Goal: Task Accomplishment & Management: Manage account settings

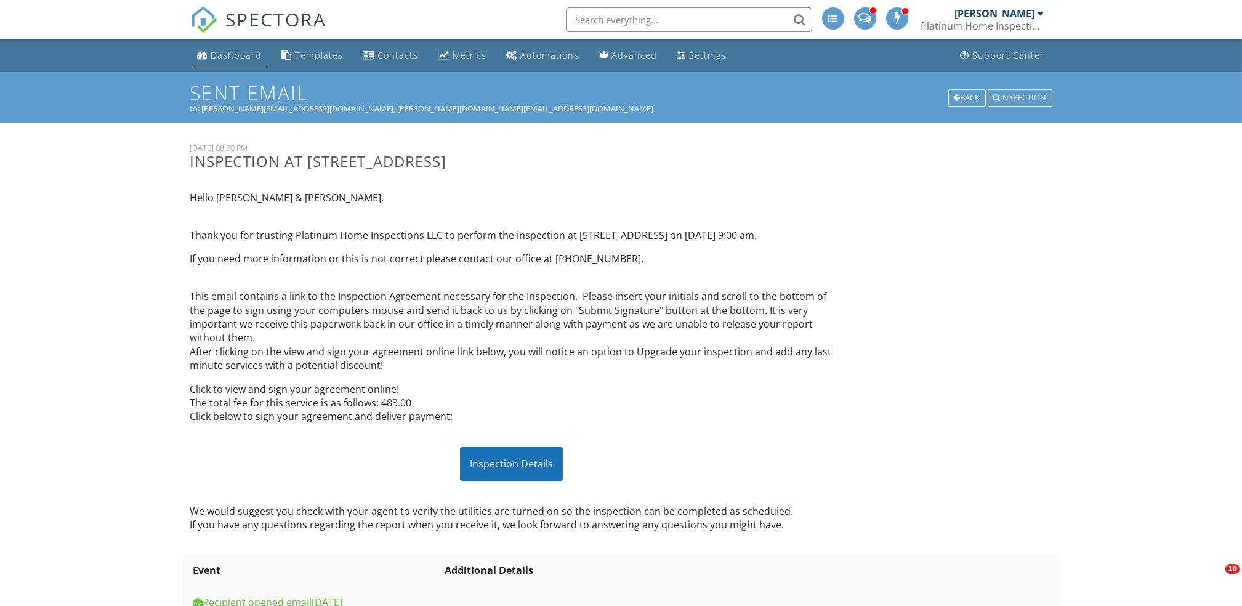
click at [243, 55] on div "Dashboard" at bounding box center [236, 55] width 51 height 12
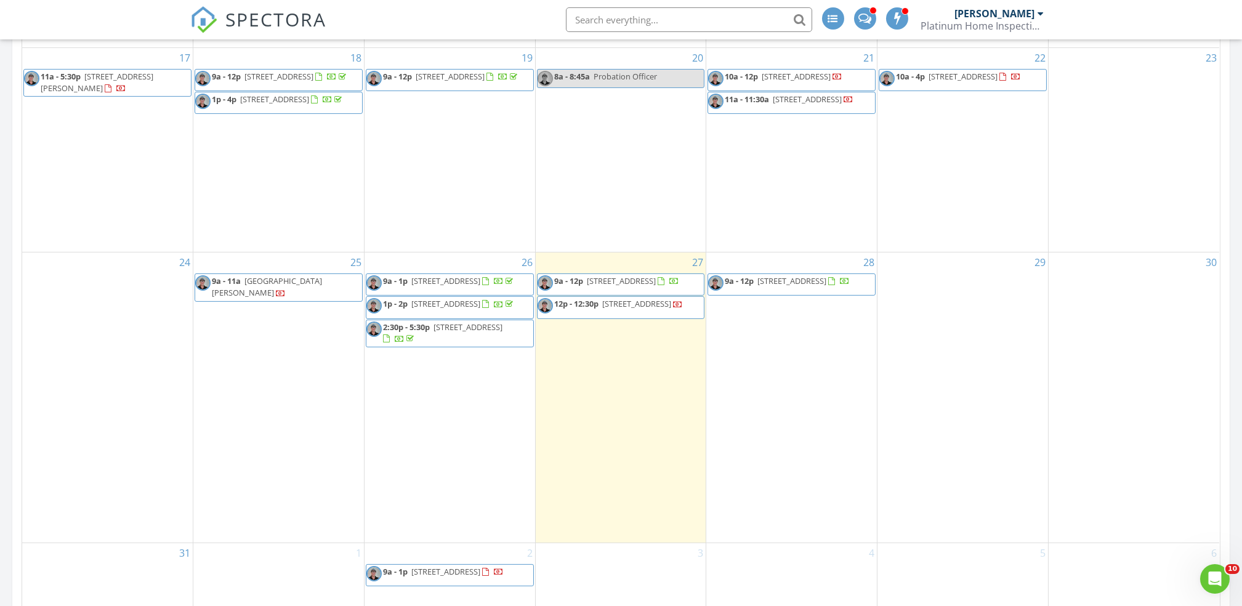
scroll to position [1326, 0]
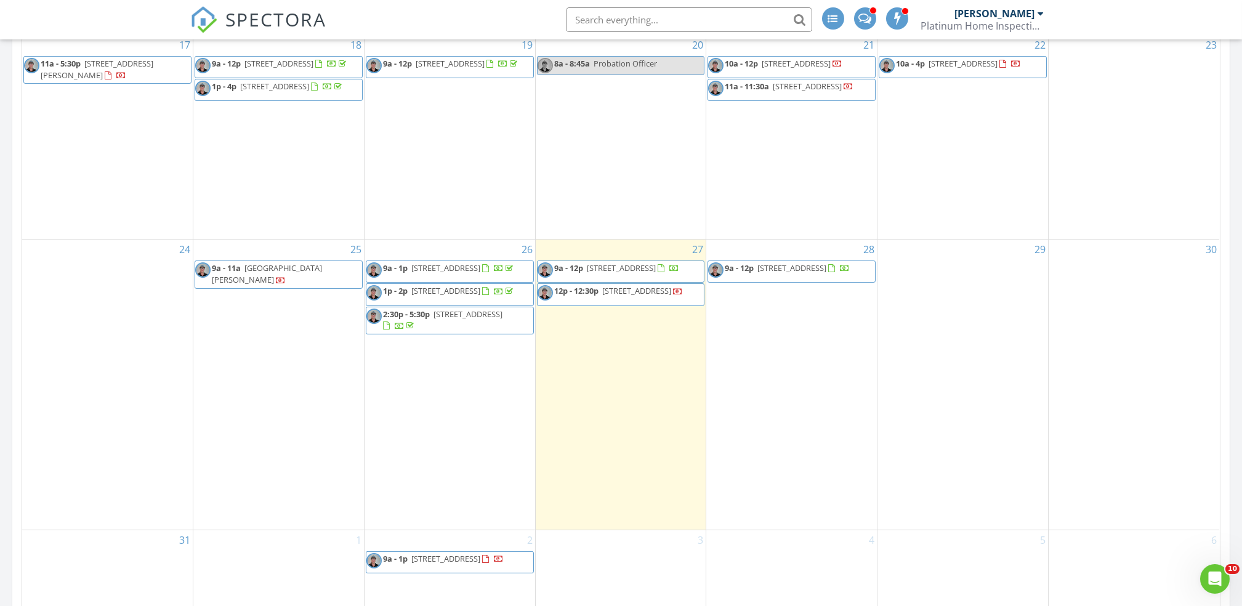
click at [779, 281] on span "9a - 12p 614 Eden Dr, Inverness 34452" at bounding box center [779, 271] width 142 height 18
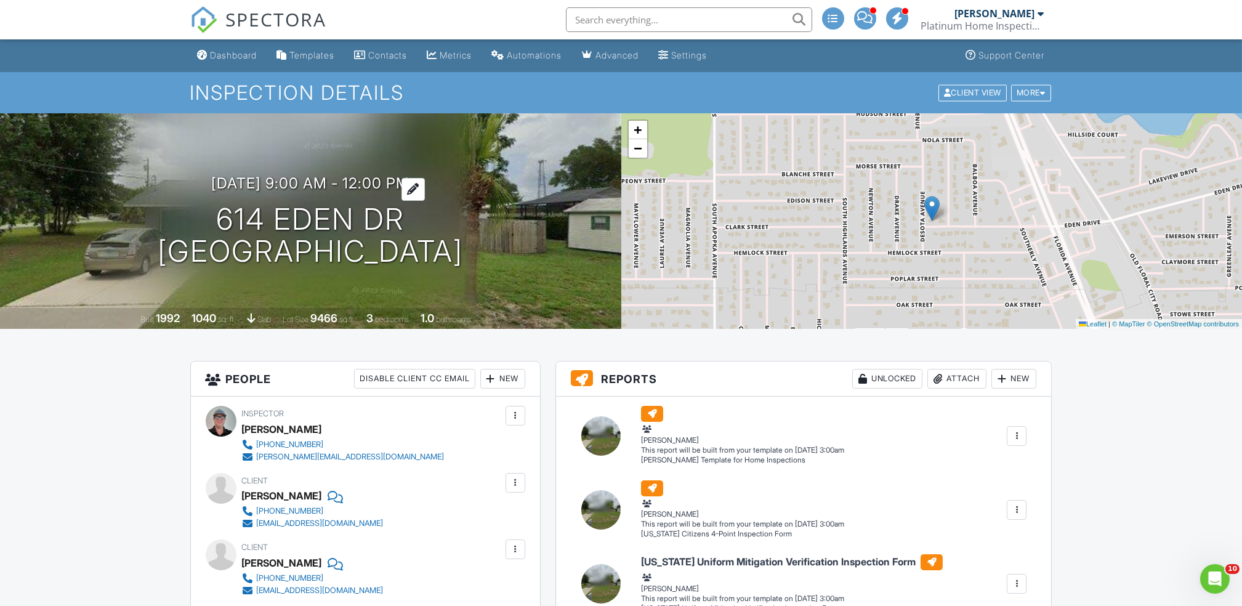
click at [333, 183] on h3 "08/28/2025 9:00 am - 12:00 pm" at bounding box center [310, 183] width 198 height 17
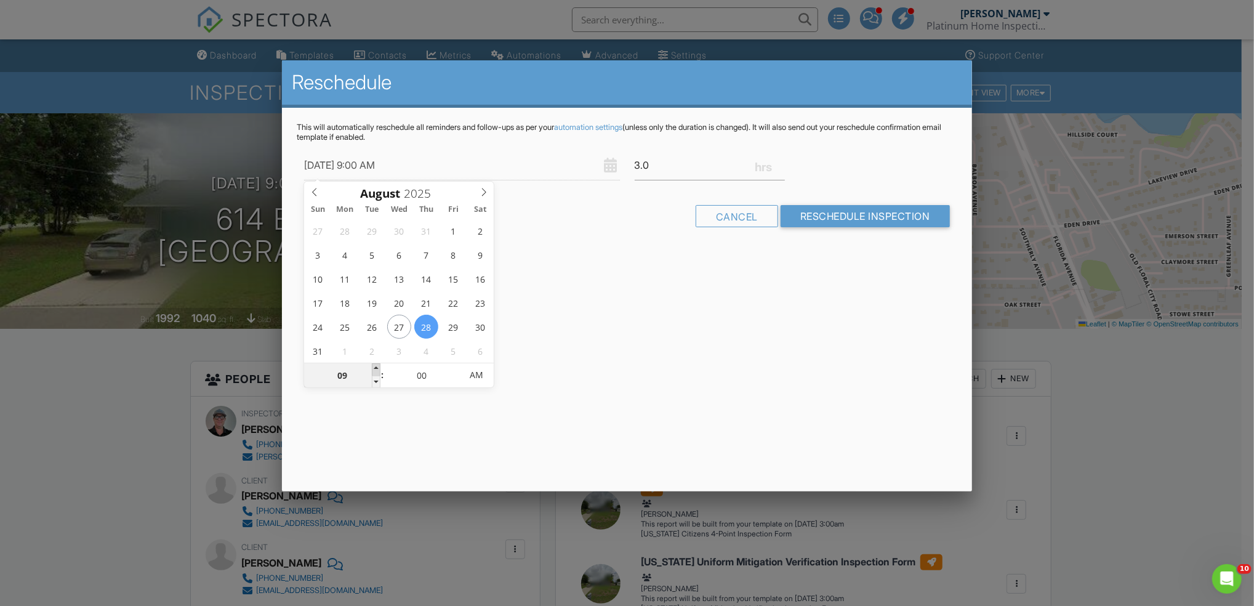
type input "08/28/2025 10:00 AM"
type input "10"
click at [374, 367] on span at bounding box center [376, 369] width 9 height 12
type input "08/28/2025 11:00 AM"
type input "11"
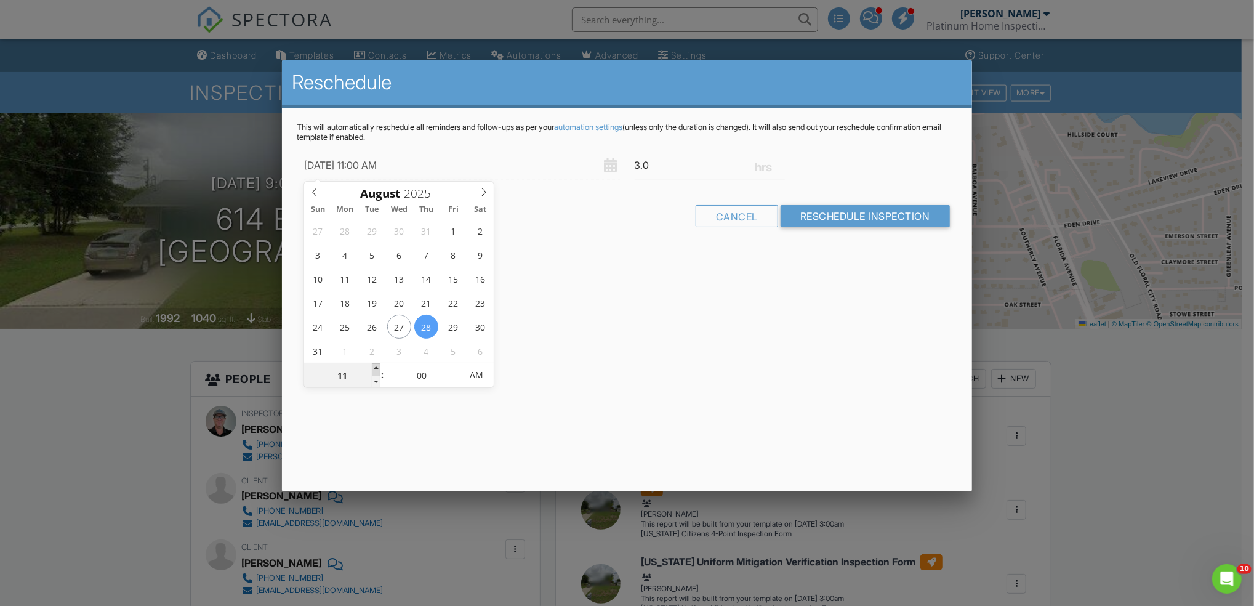
click at [374, 367] on span at bounding box center [376, 369] width 9 height 12
type input "08/28/2025 12:00 PM"
type input "12"
click at [374, 367] on span at bounding box center [376, 369] width 9 height 12
type input "08/28/2025 1:00 PM"
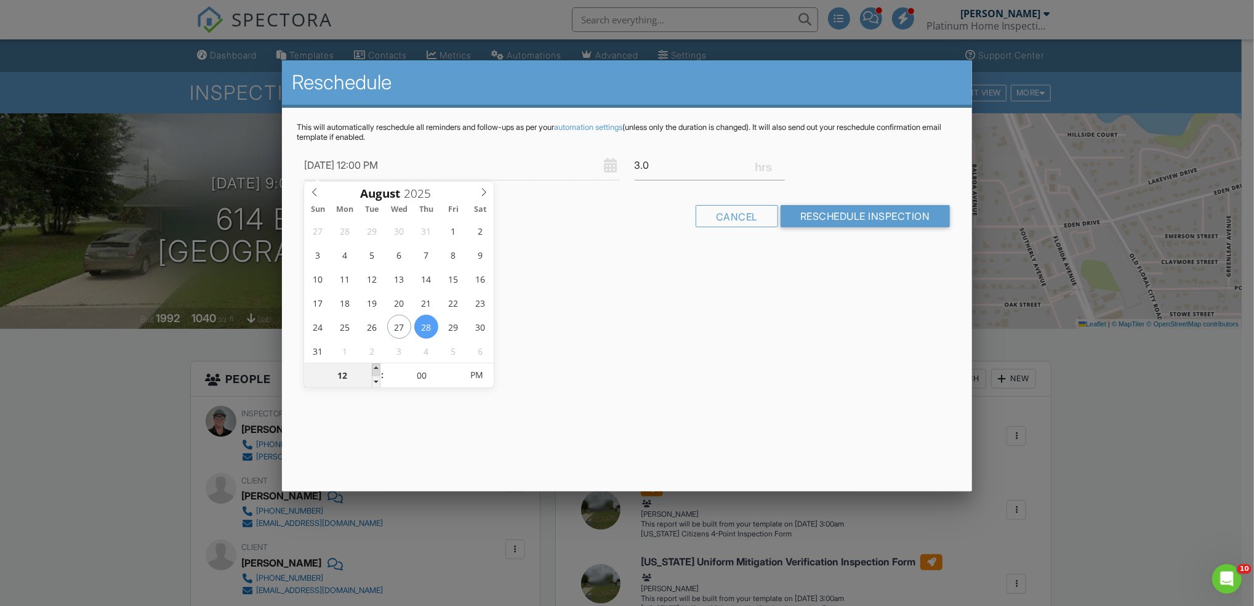
type input "01"
click at [374, 367] on span at bounding box center [376, 369] width 9 height 12
type input "08/28/2025 2:00 PM"
type input "02"
click at [374, 367] on span at bounding box center [376, 369] width 9 height 12
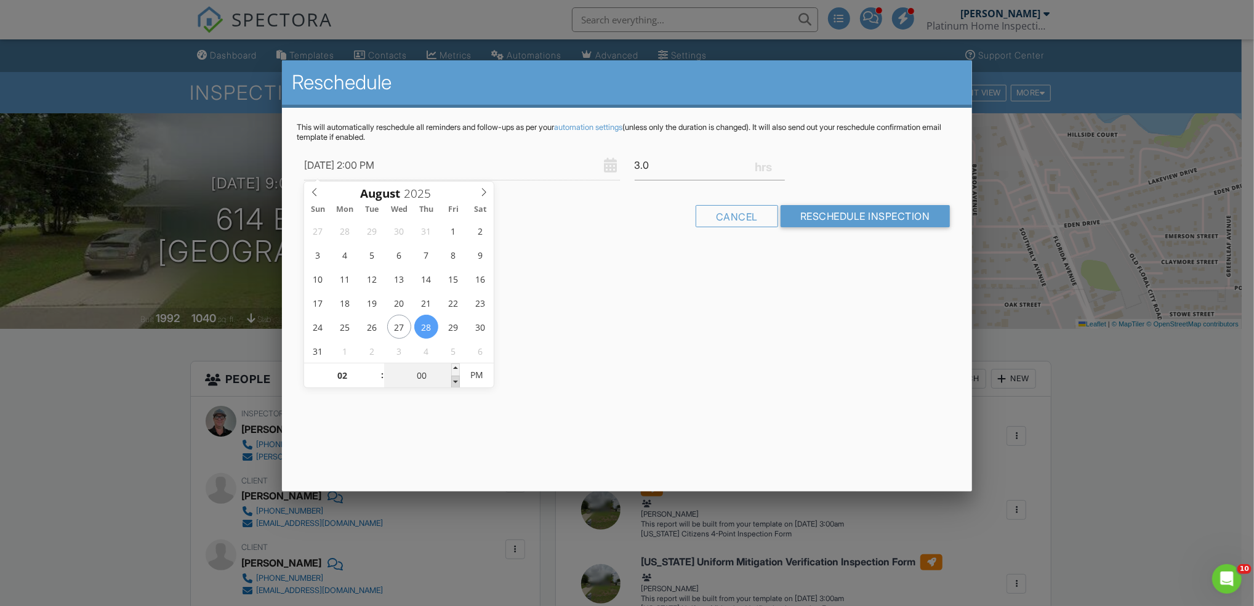
type input "08/28/2025 1:55 PM"
type input "01"
type input "55"
click at [452, 385] on span at bounding box center [455, 382] width 9 height 12
type input "08/28/2025 1:50 PM"
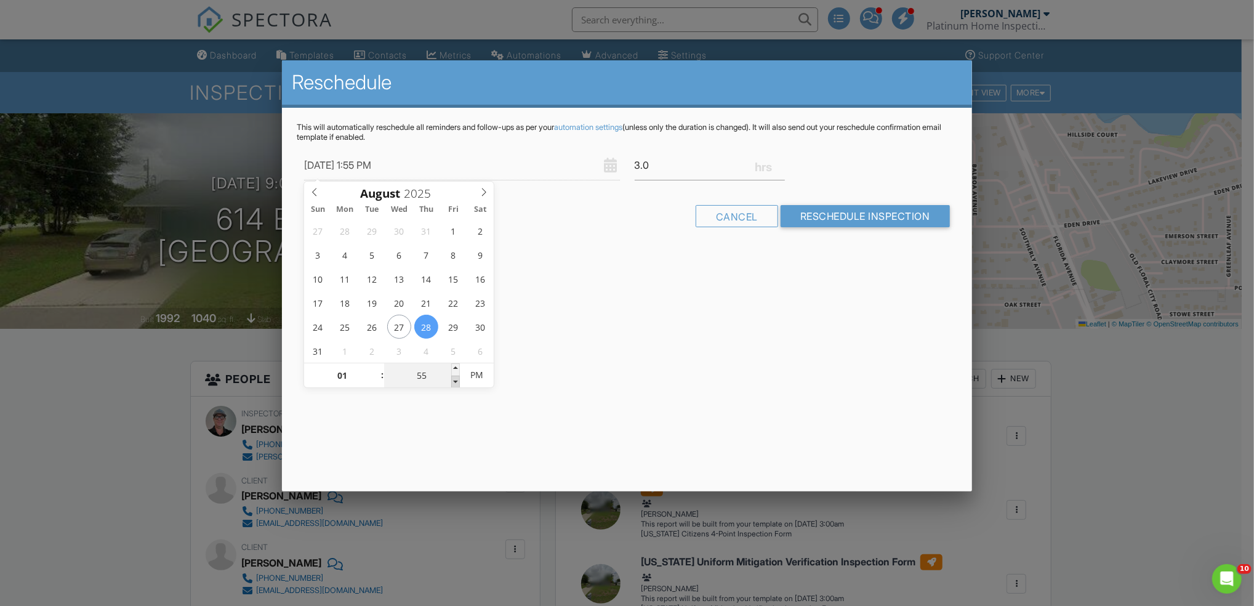
type input "50"
click at [452, 385] on span at bounding box center [455, 382] width 9 height 12
type input "08/28/2025 1:45 PM"
type input "45"
click at [452, 385] on span at bounding box center [455, 382] width 9 height 12
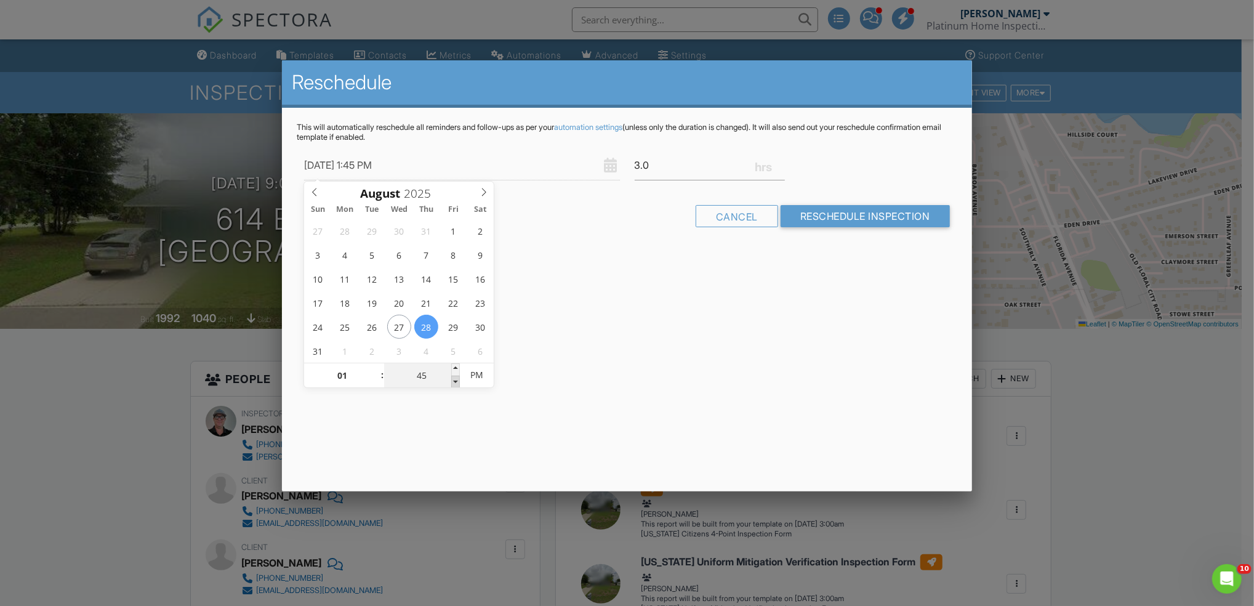
type input "08/28/2025 1:40 PM"
type input "40"
type input "08/28/2025 1:35 PM"
type input "35"
click at [452, 385] on span at bounding box center [455, 382] width 9 height 12
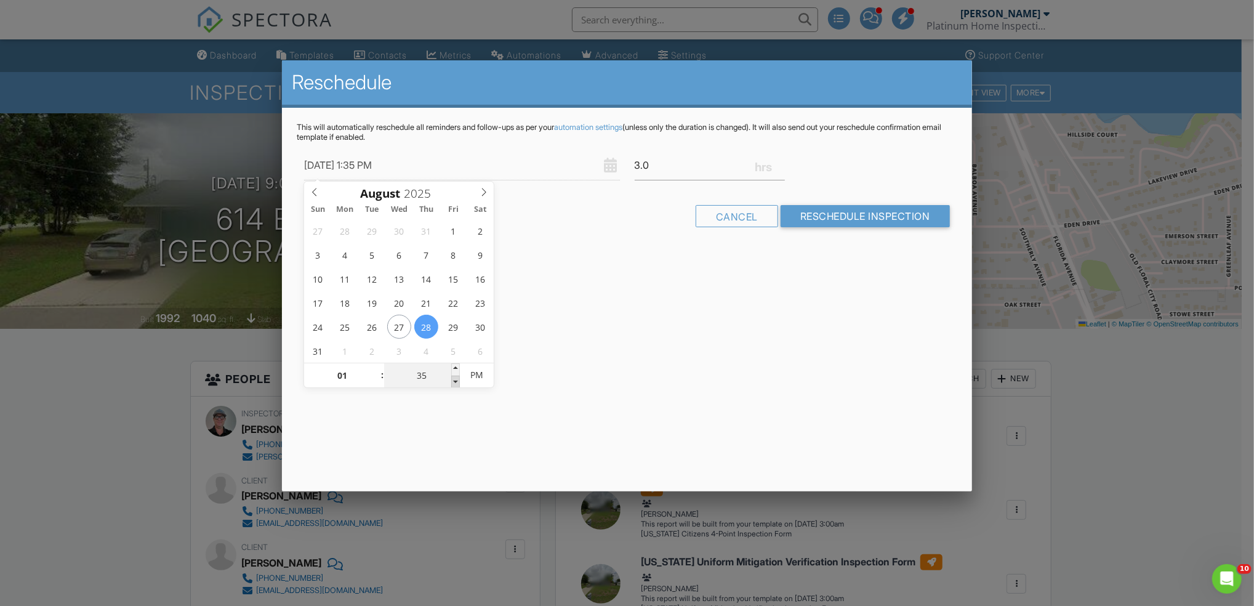
type input "[DATE] 1:30 PM"
type input "30"
drag, startPoint x: 452, startPoint y: 385, endPoint x: 369, endPoint y: 422, distance: 90.1
click at [369, 422] on div "Reschedule This will automatically reschedule all reminders and follow-ups as p…" at bounding box center [626, 275] width 689 height 431
click at [849, 209] on input "Reschedule Inspection" at bounding box center [865, 216] width 169 height 22
